Goal: Transaction & Acquisition: Purchase product/service

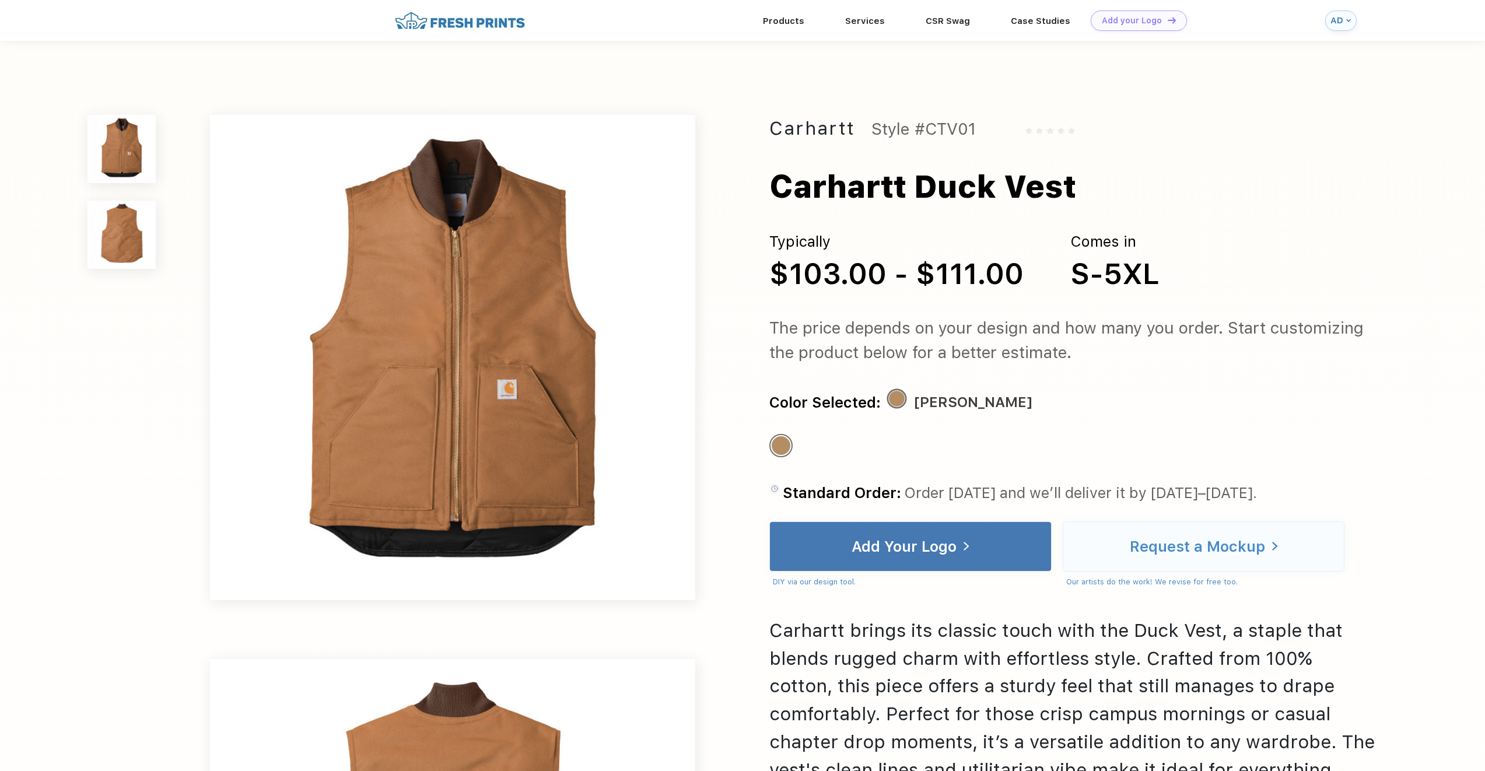
click at [503, 27] on img at bounding box center [459, 21] width 137 height 20
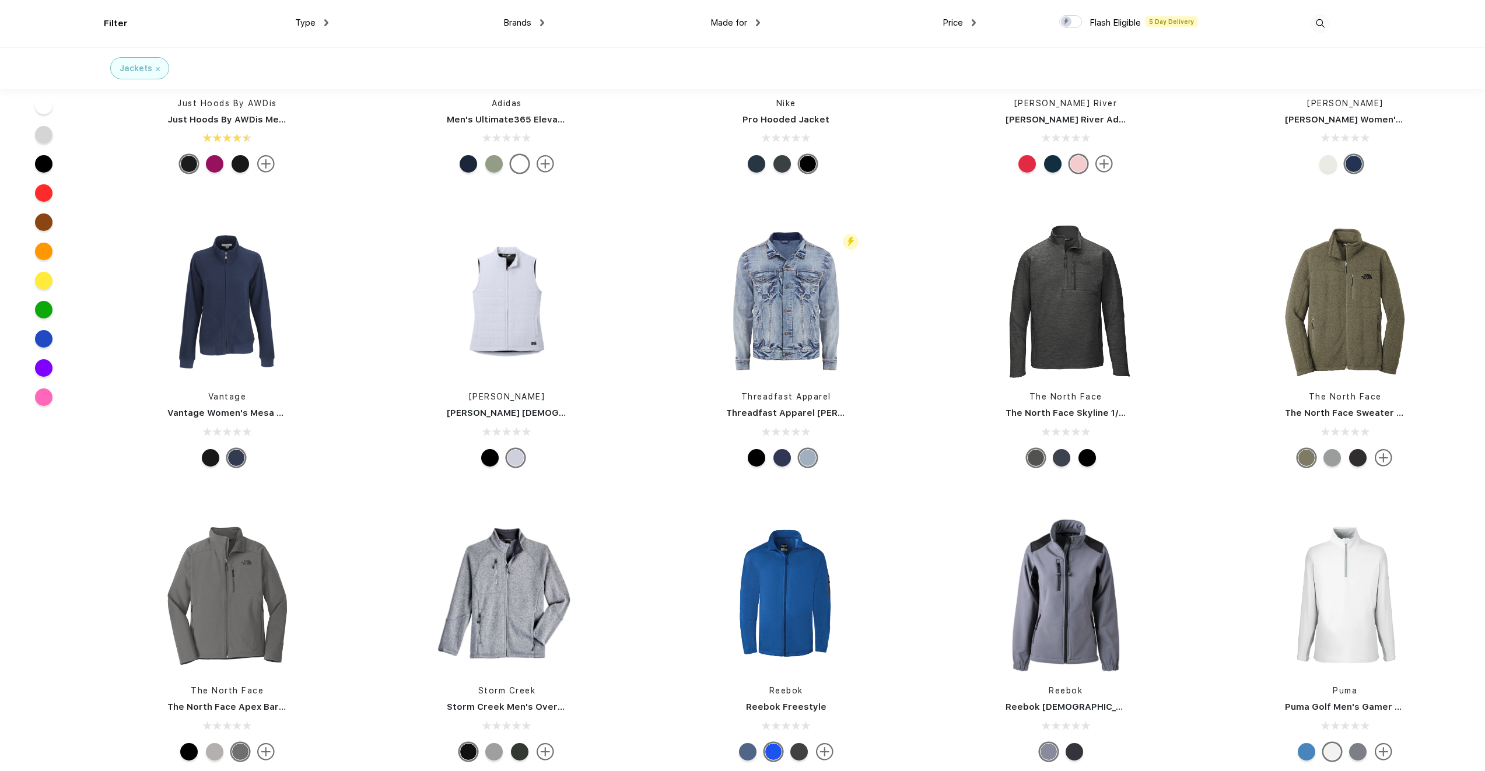
scroll to position [1051, 0]
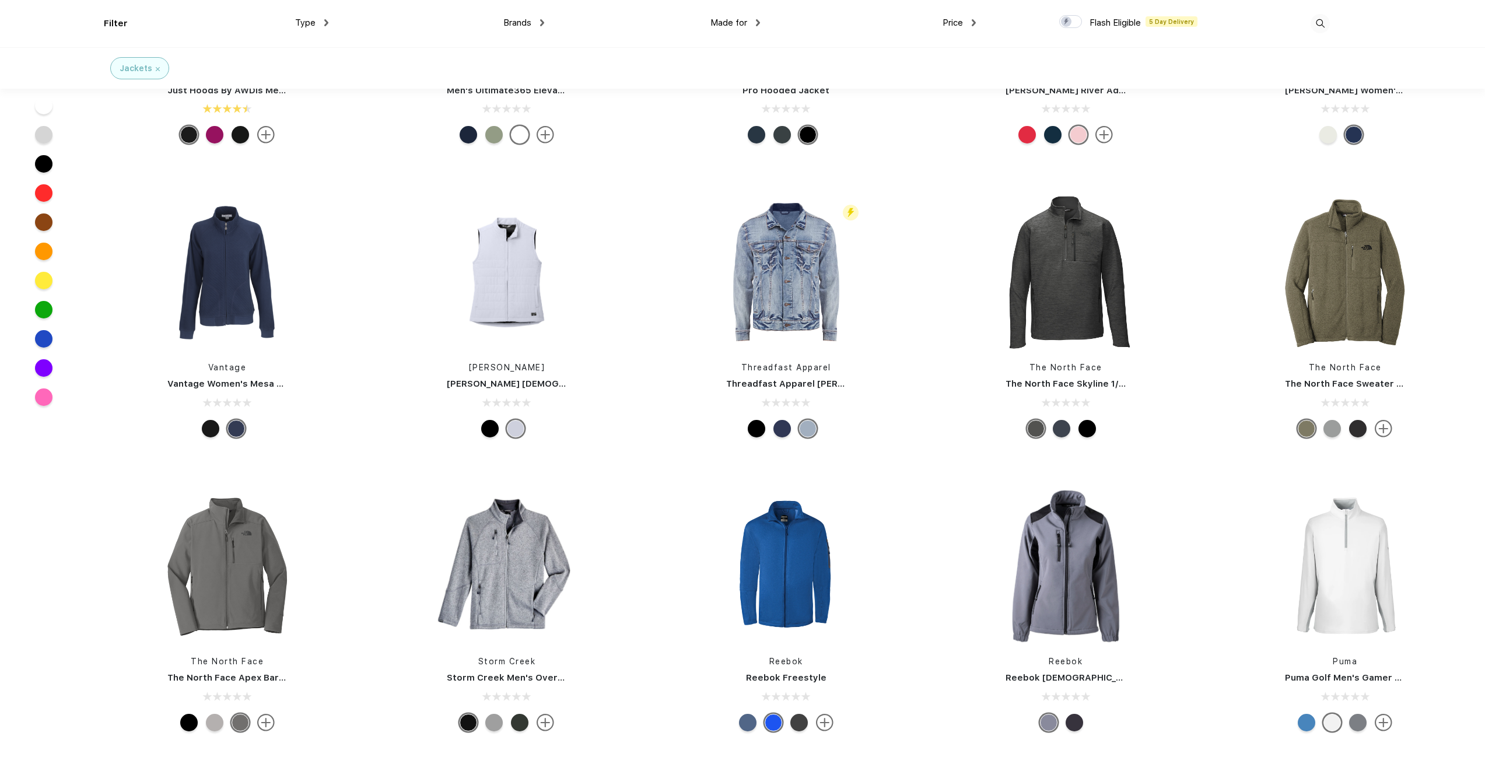
click at [519, 18] on span "Brands" at bounding box center [518, 23] width 28 height 11
click at [527, 23] on span "Brands" at bounding box center [518, 23] width 28 height 11
click at [541, 23] on img at bounding box center [542, 22] width 4 height 7
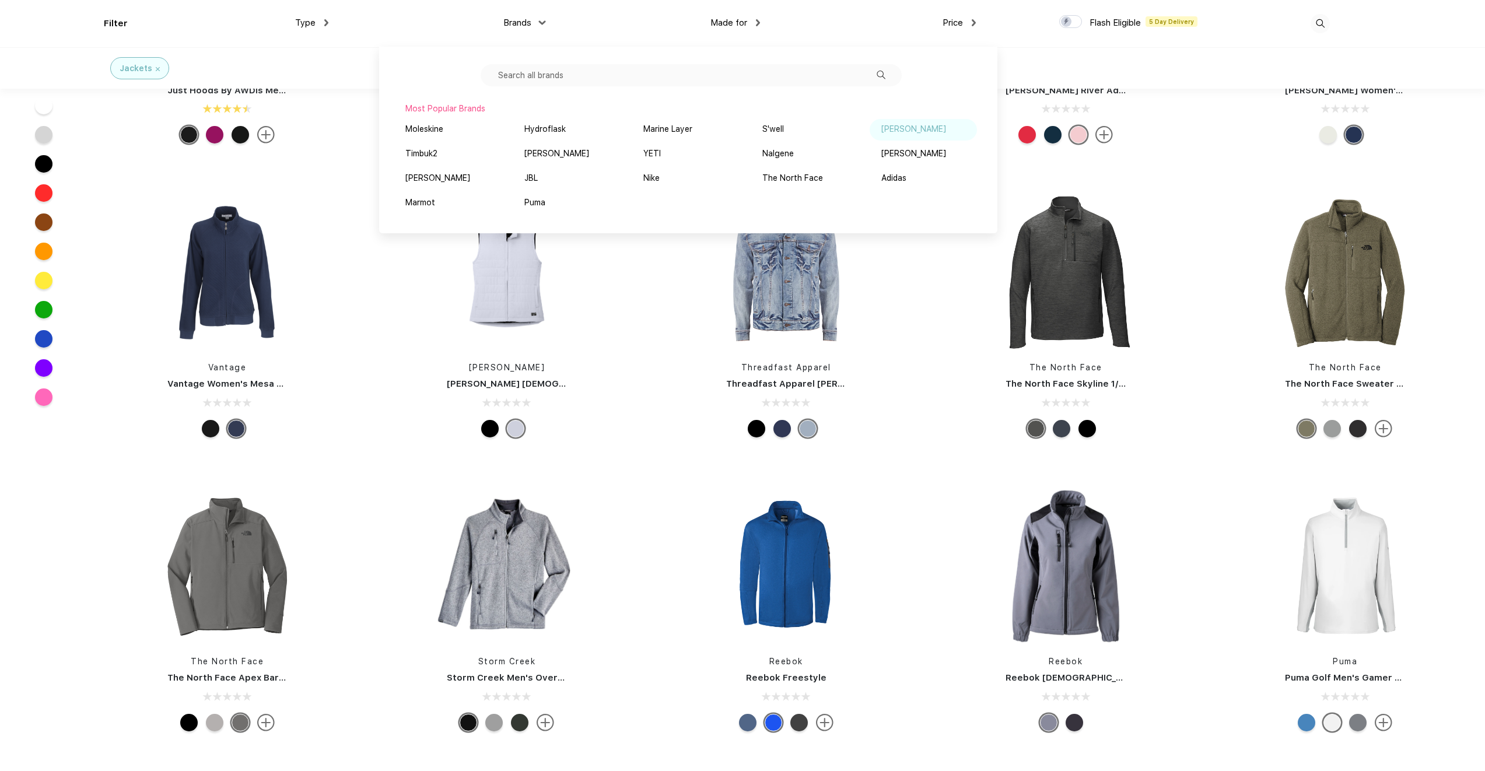
click at [915, 132] on div "[PERSON_NAME]" at bounding box center [914, 129] width 65 height 12
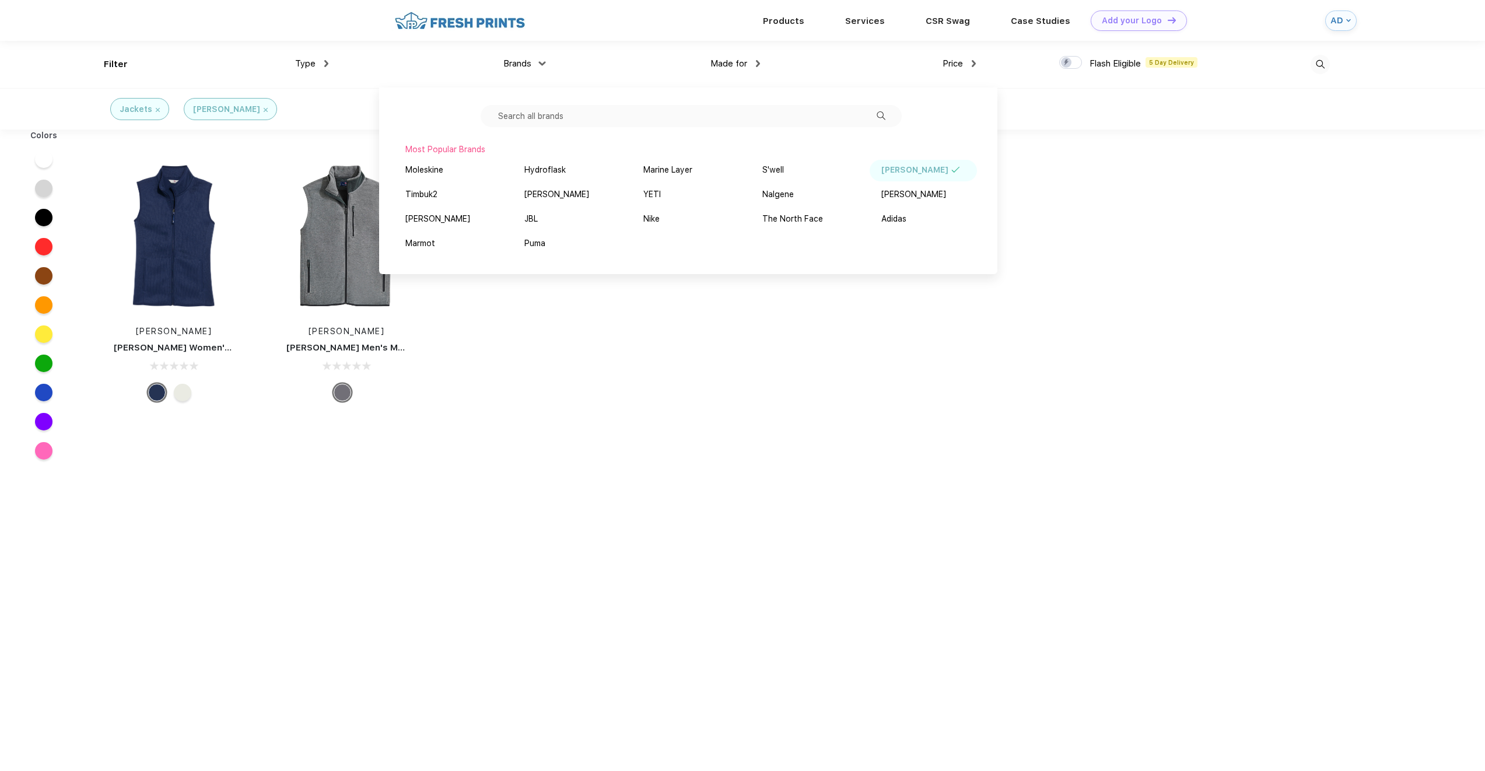
click at [670, 392] on div "Colors Vineyard Vines Vineyard Vines Women's Sweater Fleece Vest Vineyard Vines…" at bounding box center [742, 518] width 1485 height 777
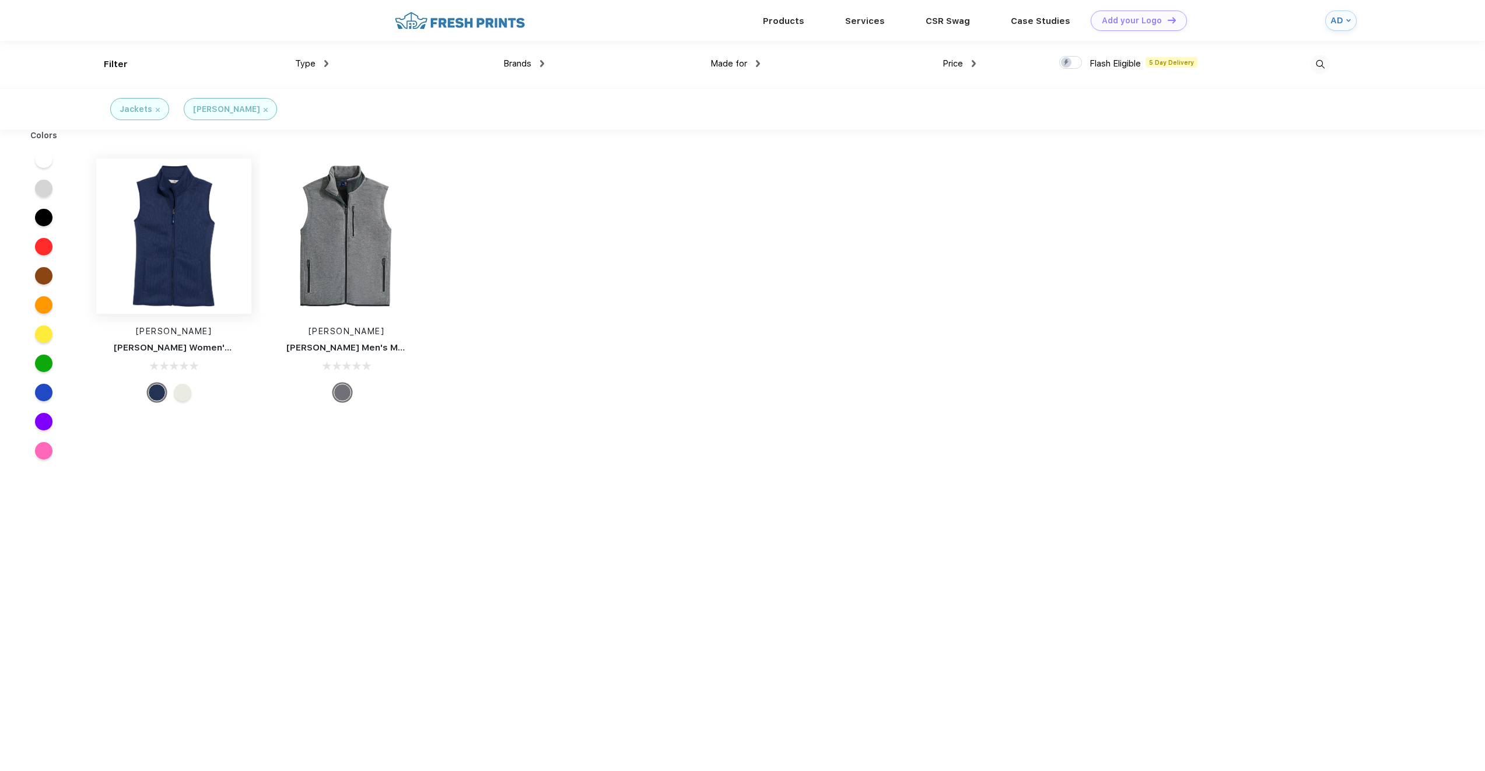
click at [181, 225] on img at bounding box center [173, 236] width 155 height 155
click at [370, 237] on img at bounding box center [346, 235] width 155 height 155
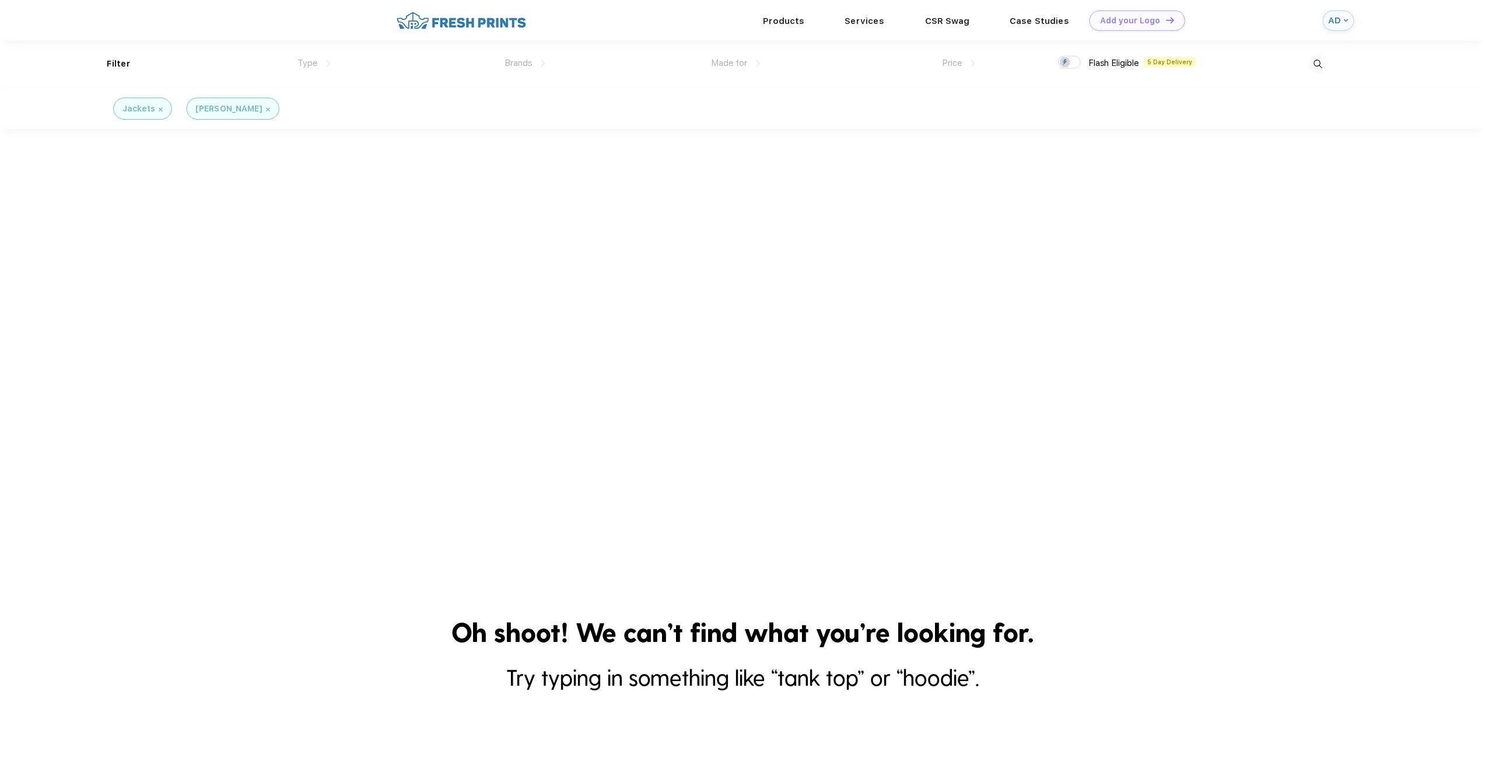
scroll to position [1, 0]
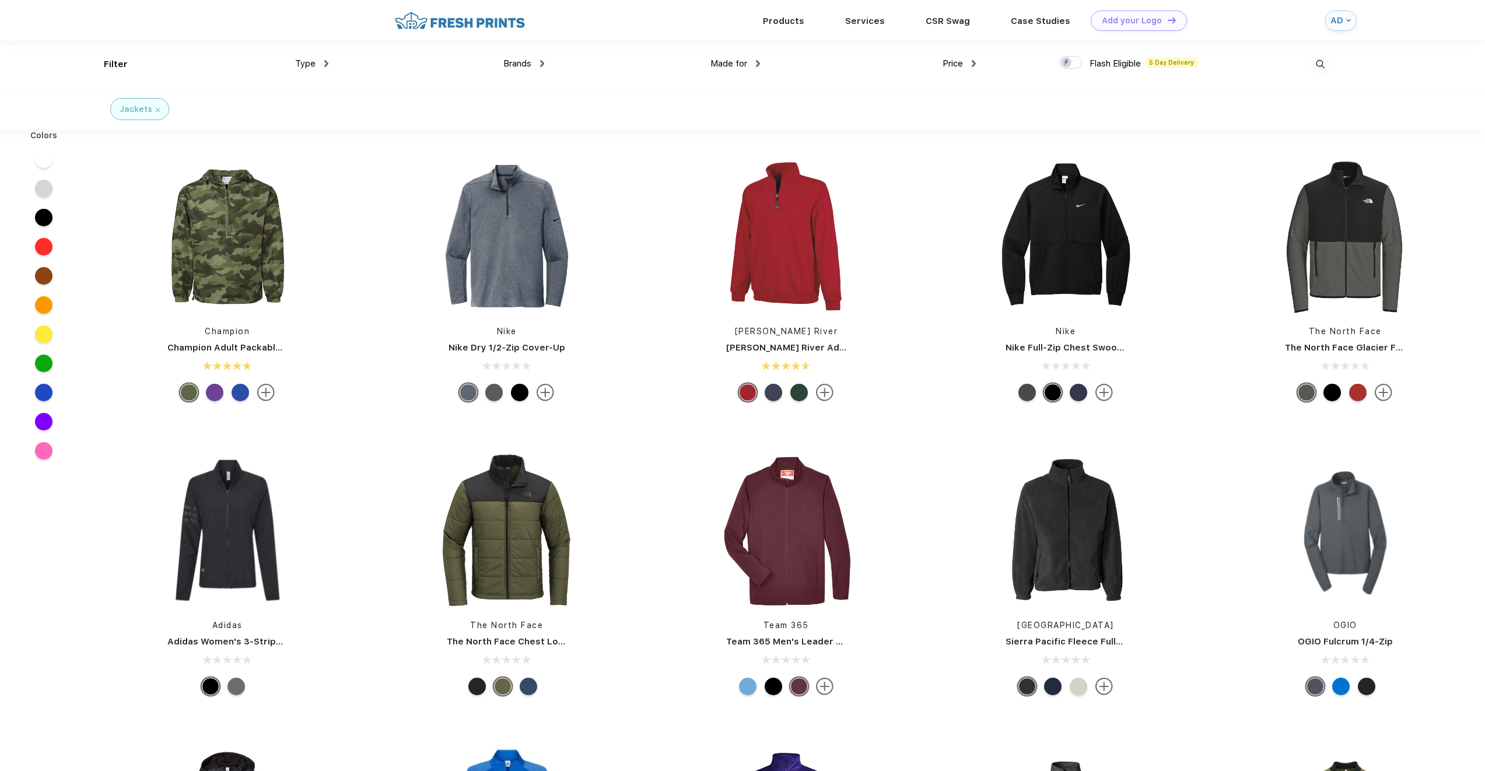
scroll to position [1, 0]
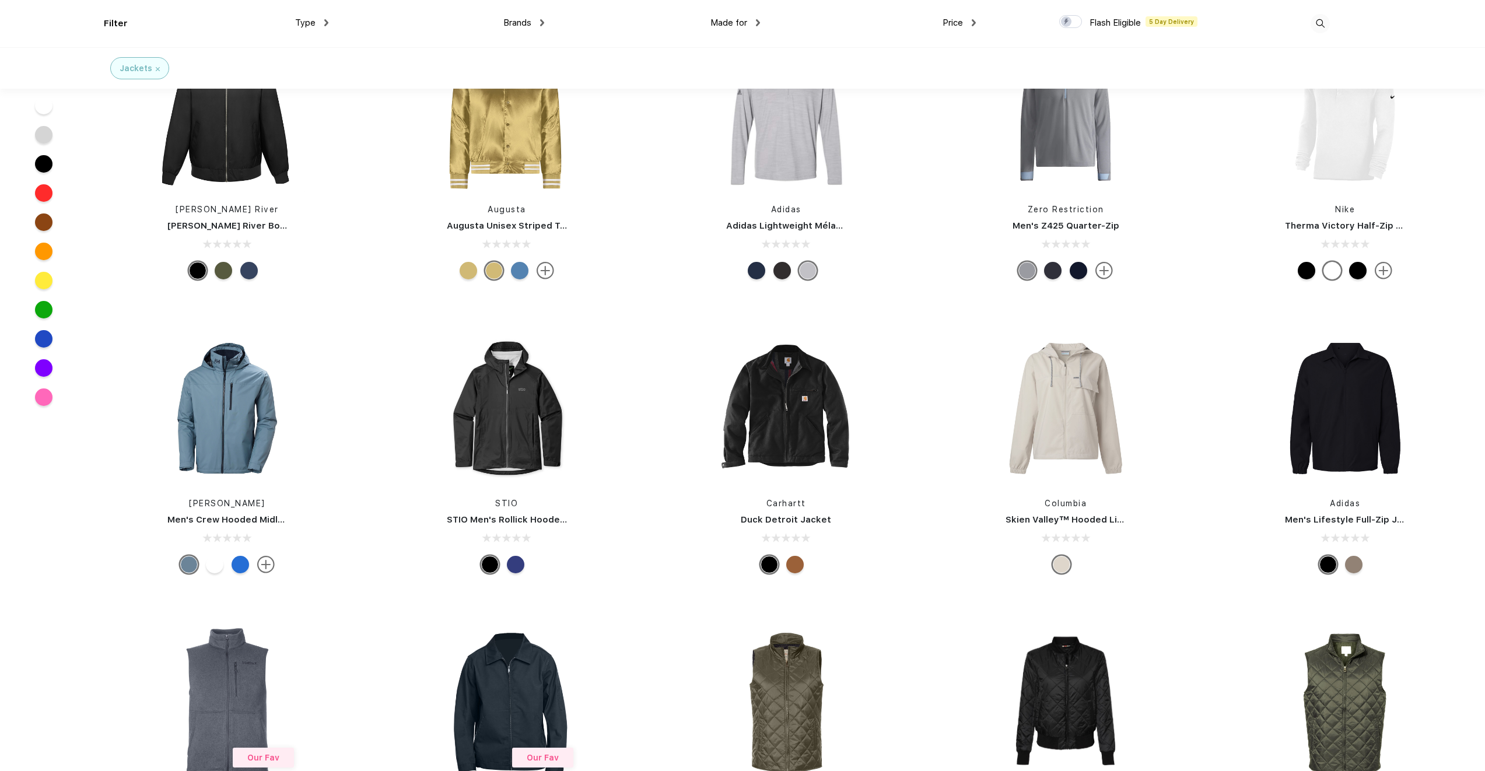
scroll to position [2217, 0]
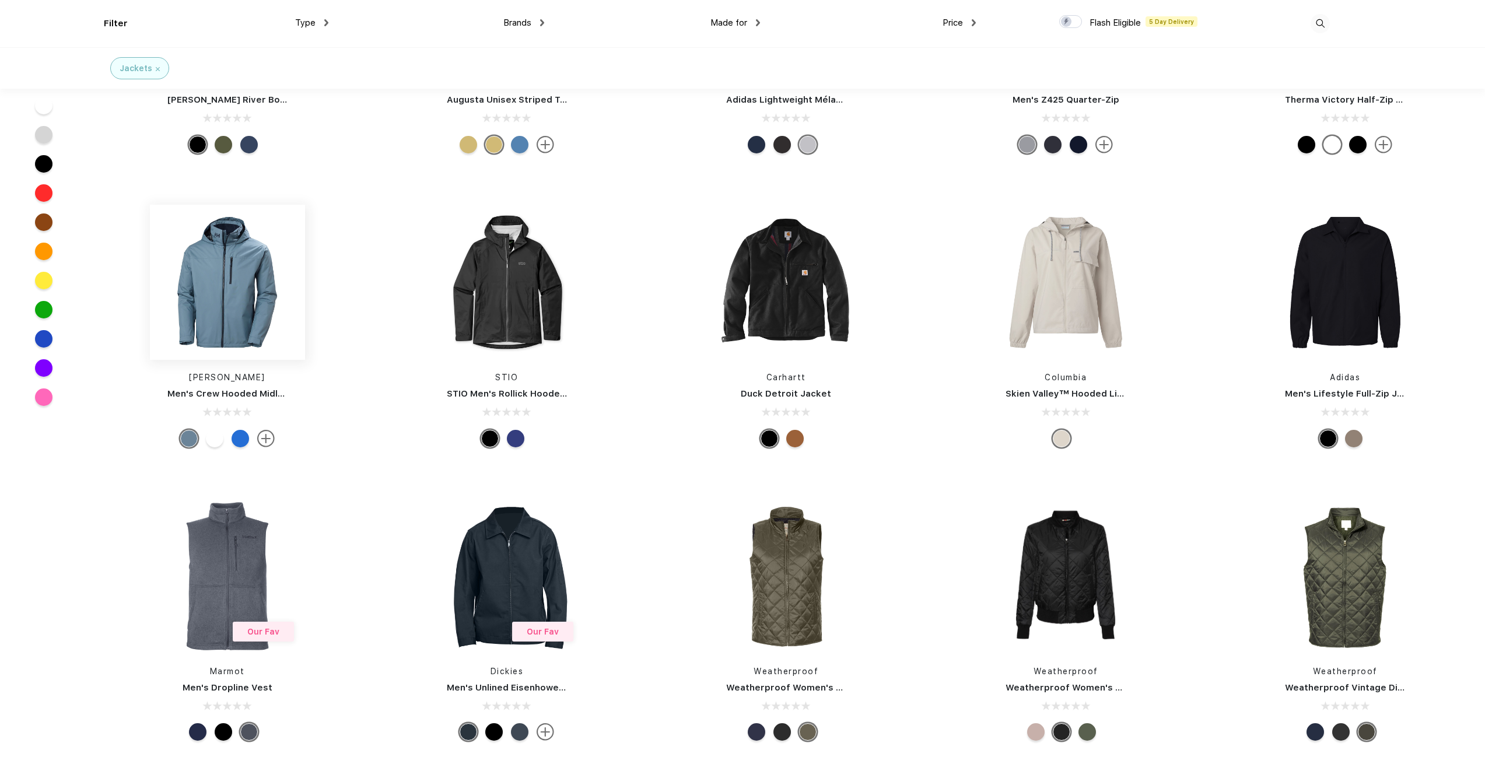
click at [258, 305] on img at bounding box center [227, 282] width 155 height 155
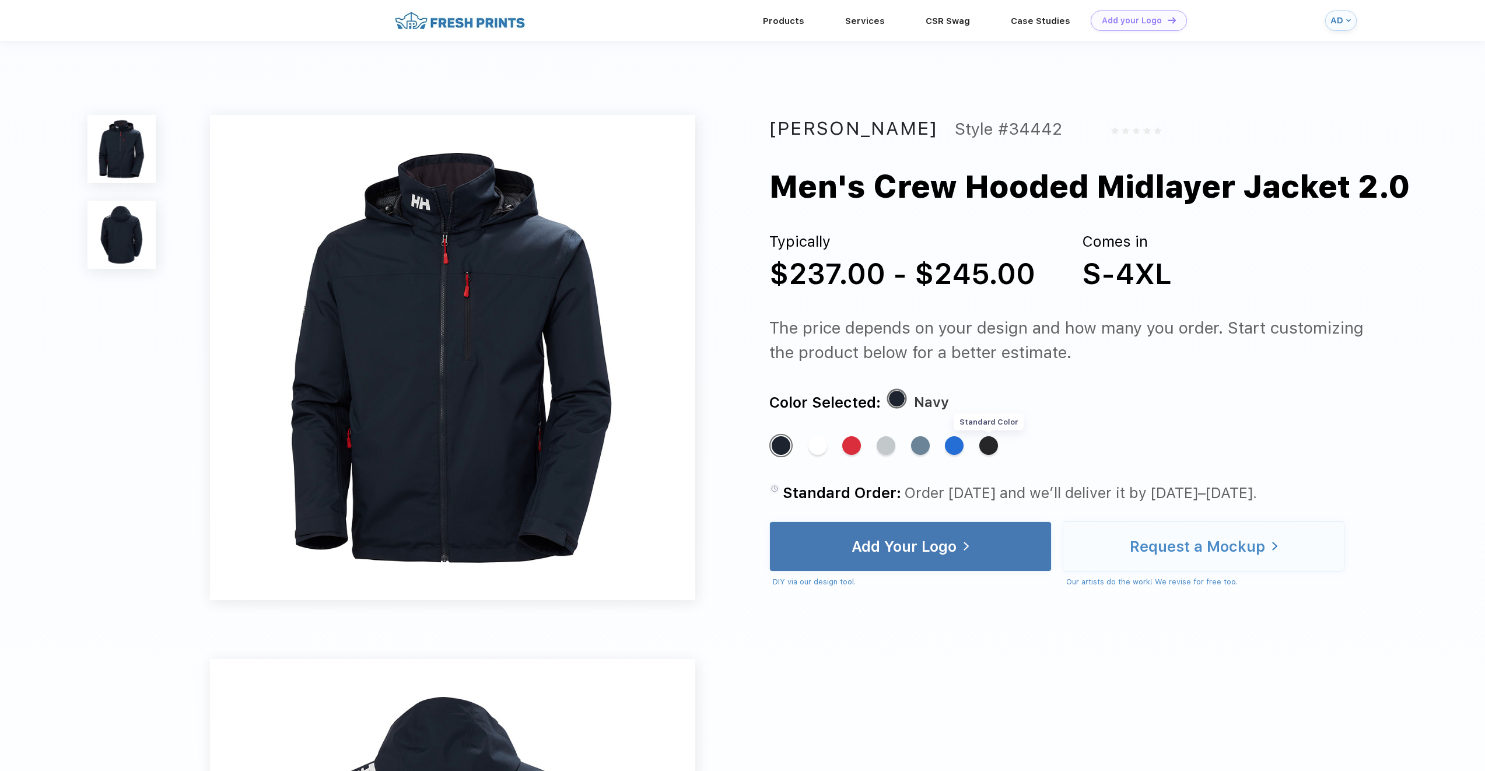
click at [990, 442] on div "Standard Color" at bounding box center [989, 445] width 19 height 19
click at [134, 233] on img at bounding box center [122, 235] width 68 height 68
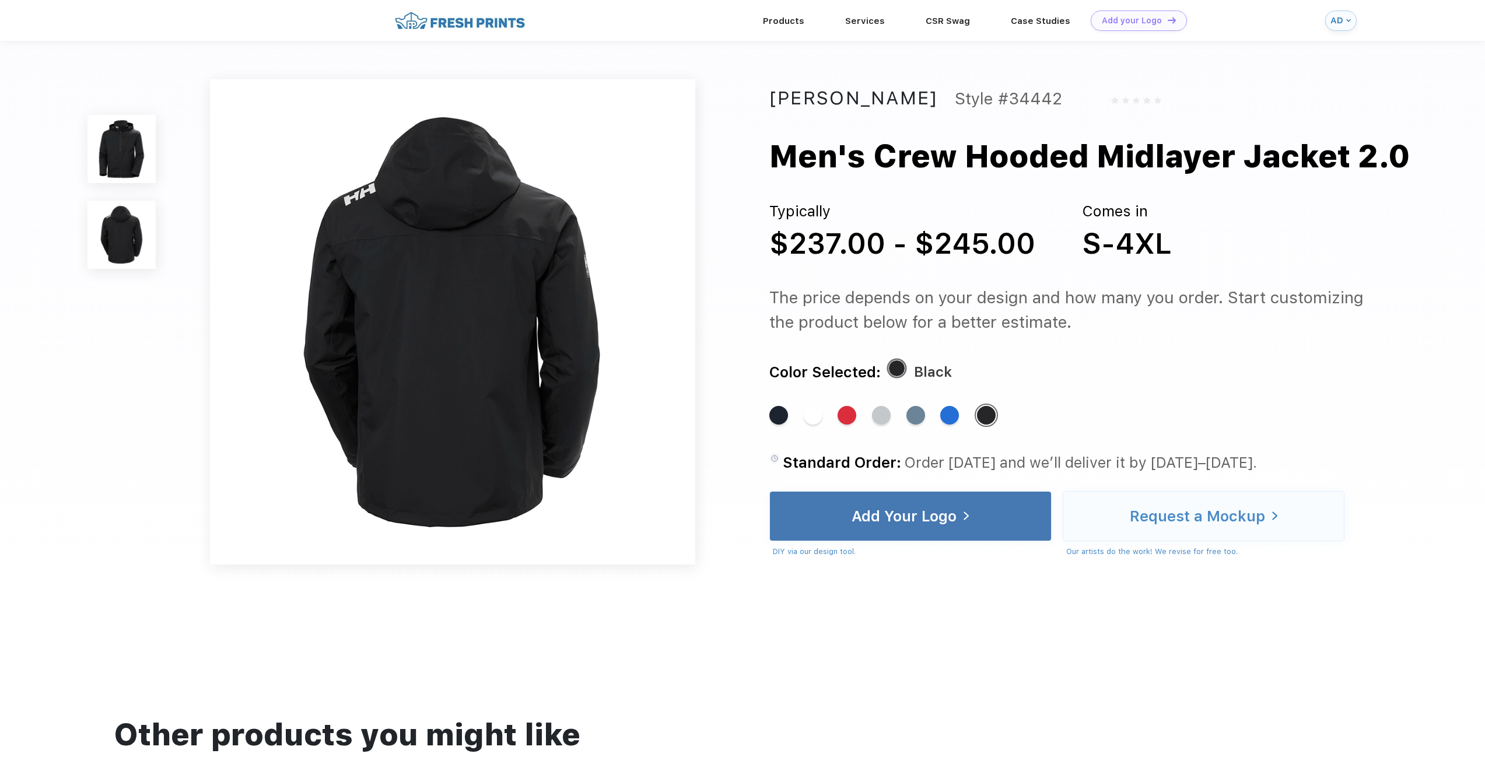
click at [116, 152] on img at bounding box center [122, 149] width 68 height 68
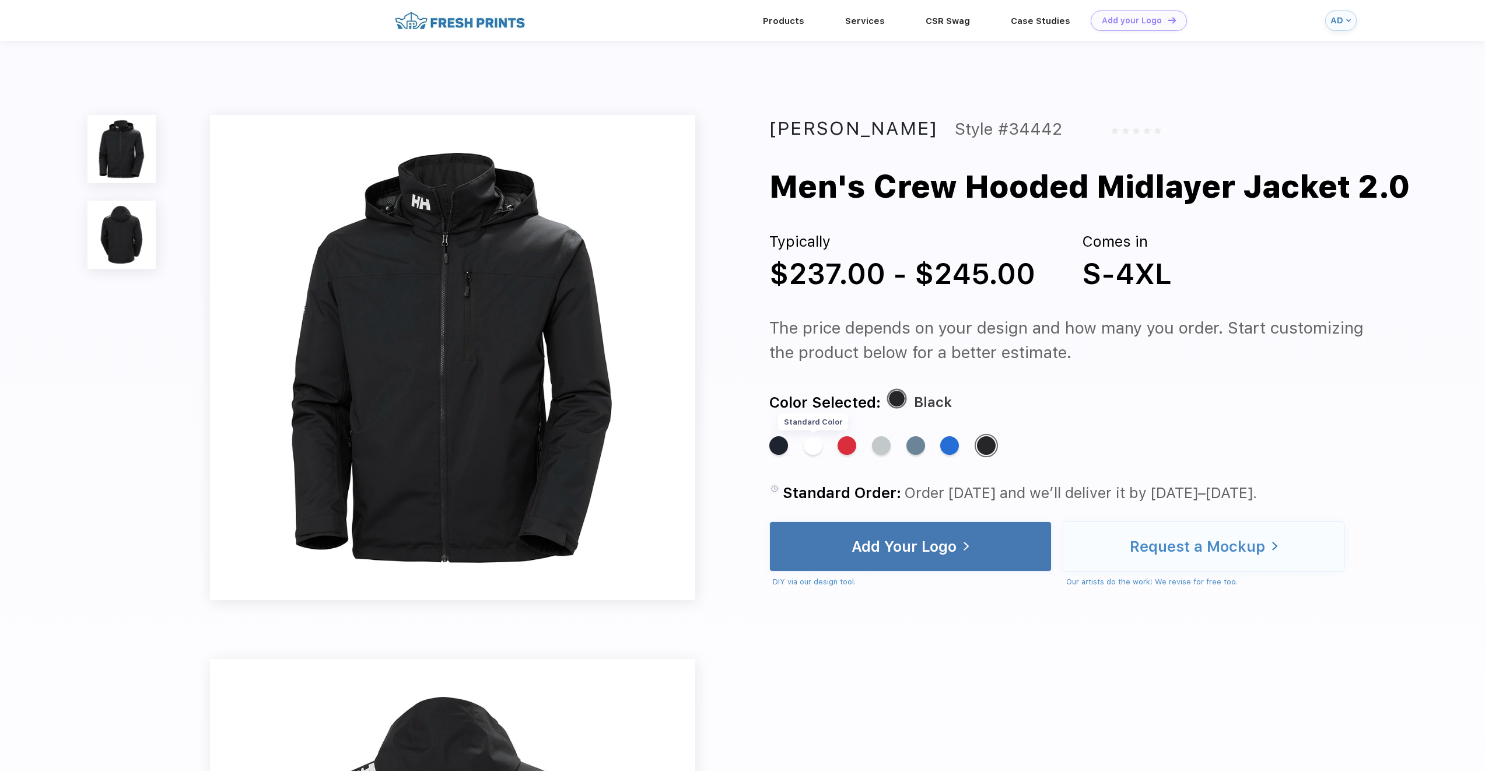
click at [815, 446] on div "Standard Color" at bounding box center [813, 445] width 19 height 19
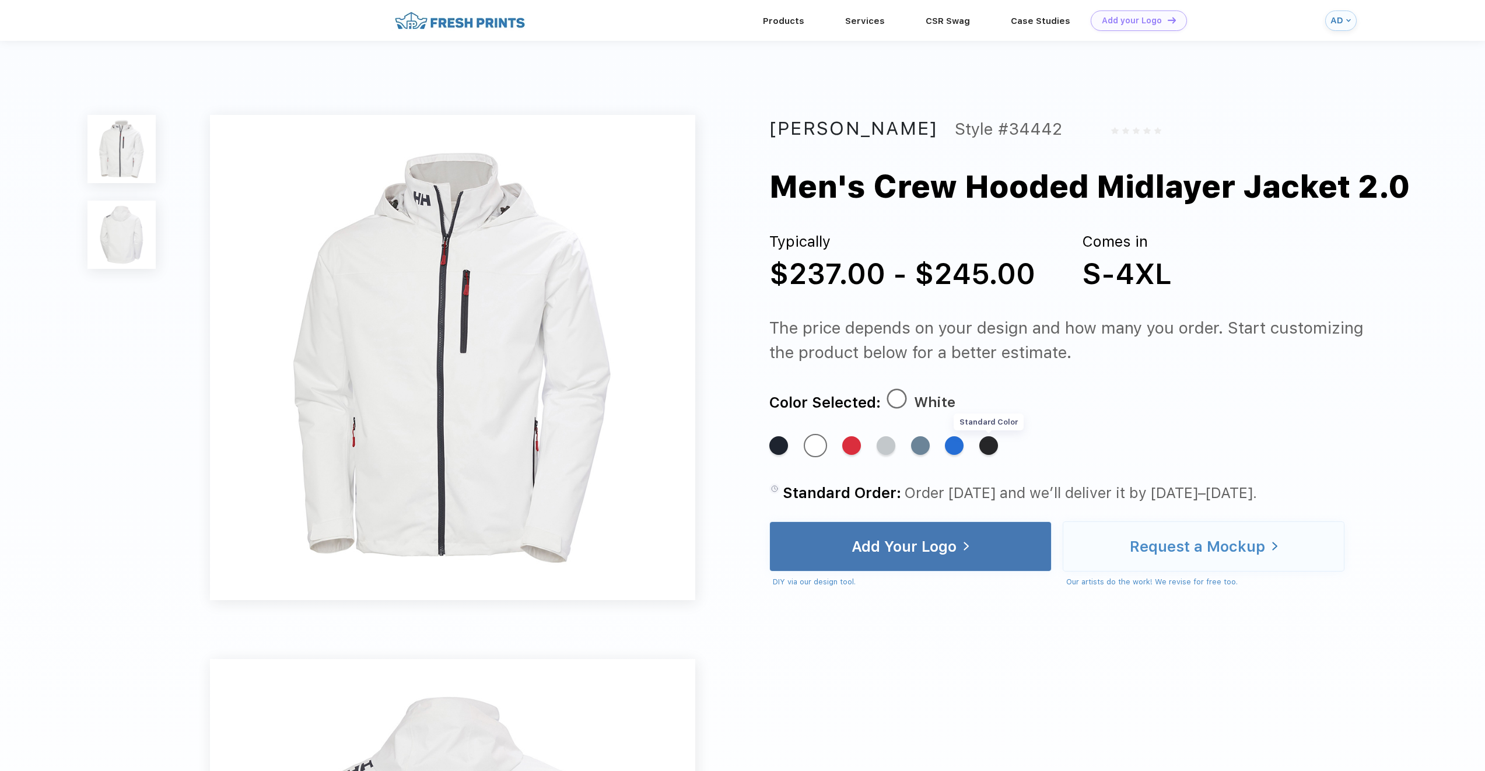
click at [987, 449] on div "Standard Color" at bounding box center [989, 445] width 19 height 19
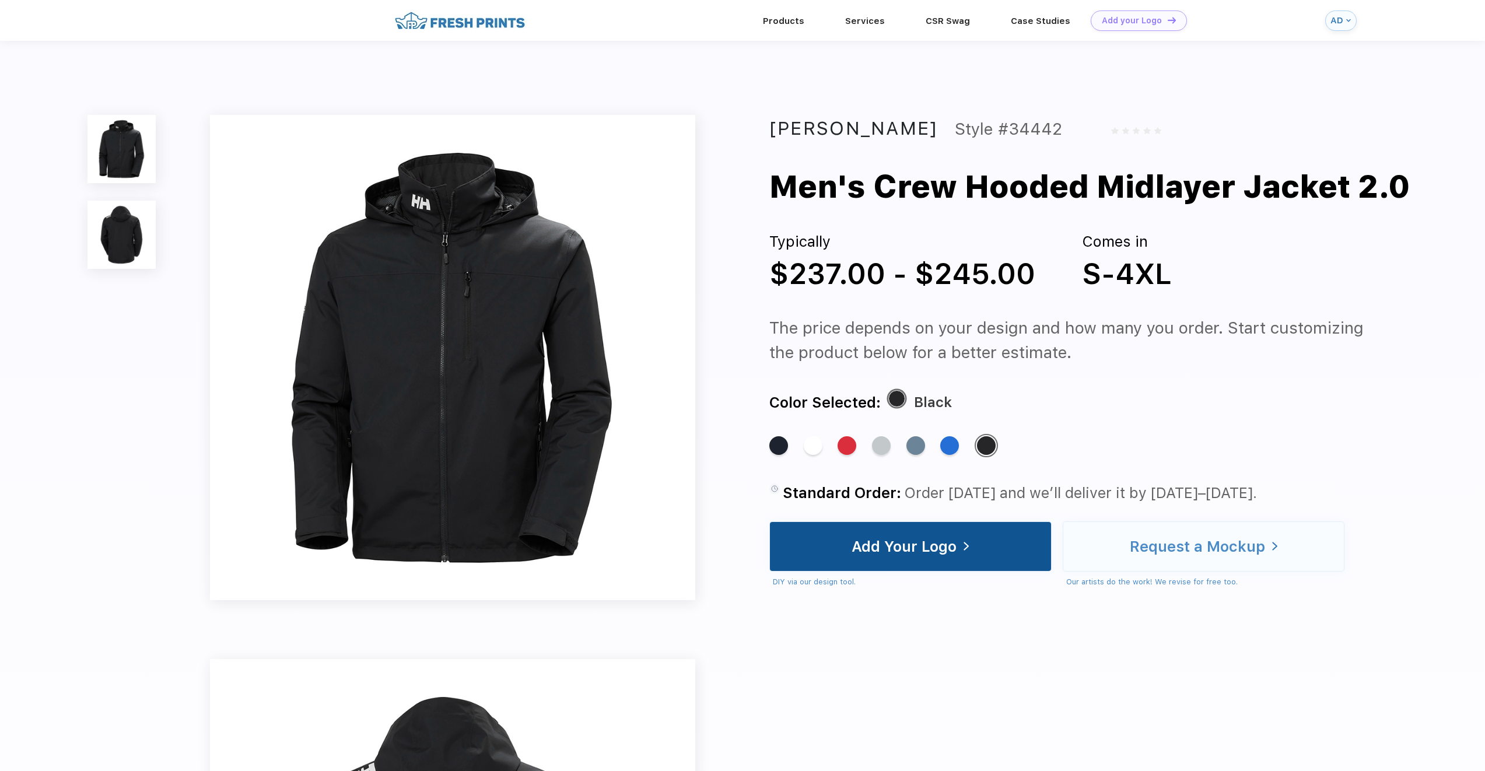
click at [929, 567] on div "Add Your Logo" at bounding box center [910, 546] width 117 height 48
